Goal: Manage account settings

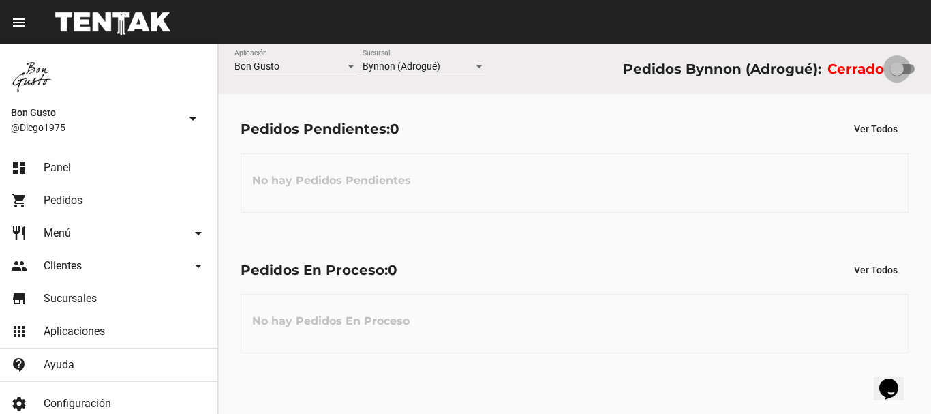
drag, startPoint x: 904, startPoint y: 72, endPoint x: 919, endPoint y: 70, distance: 15.1
click at [904, 72] on div at bounding box center [902, 69] width 25 height 10
click at [897, 74] on input "checkbox" at bounding box center [896, 74] width 1 height 1
checkbox input "true"
click at [904, 72] on div at bounding box center [902, 69] width 25 height 10
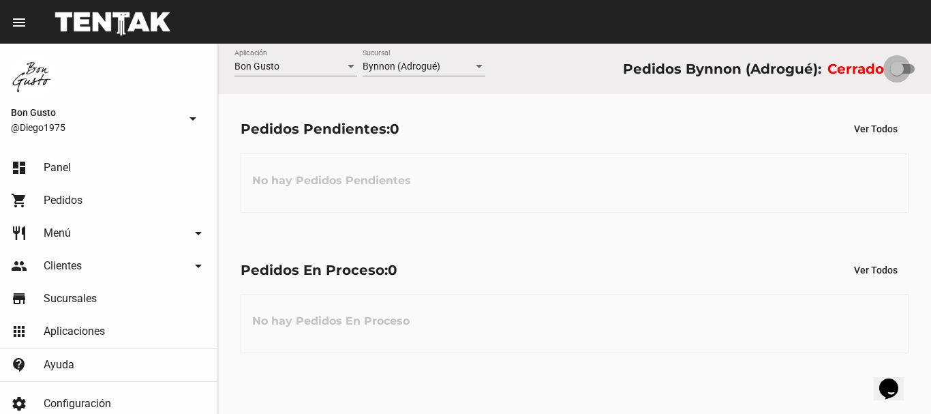
click at [919, 70] on div "Bon Gusto Aplicación Bynnon (Adrogué) Sucursal Pedidos Bynnon (Adrogué): Cerrado" at bounding box center [574, 69] width 713 height 50
